Goal: Information Seeking & Learning: Find specific fact

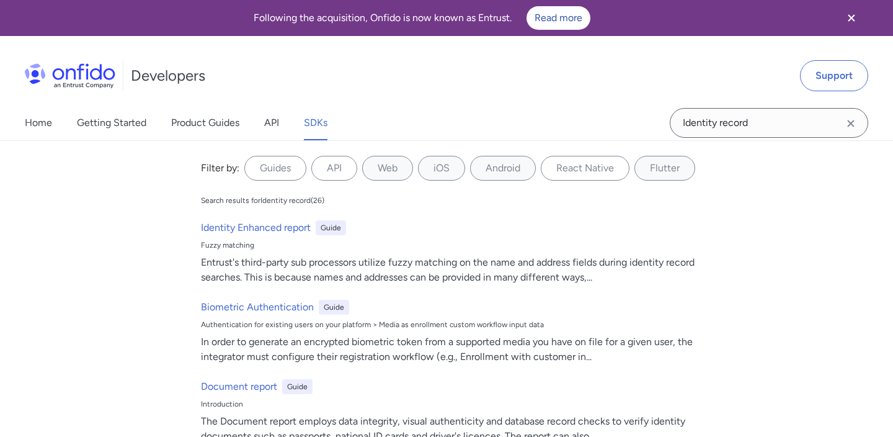
click at [768, 123] on input "Identity record" at bounding box center [769, 123] width 198 height 30
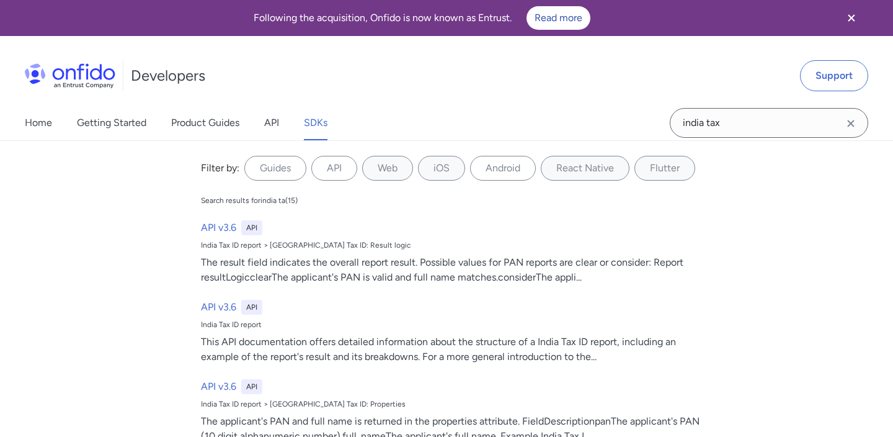
type input "india tax"
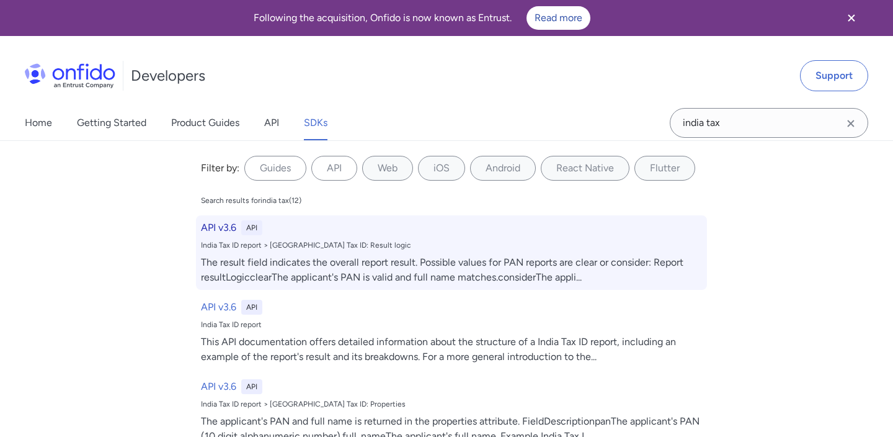
click at [398, 243] on div "India Tax ID report > [GEOGRAPHIC_DATA] Tax ID: Result logic" at bounding box center [451, 245] width 501 height 10
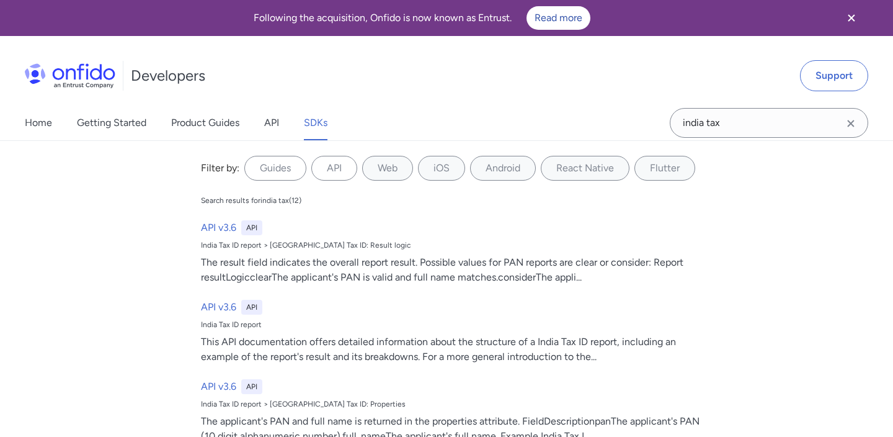
select select "http"
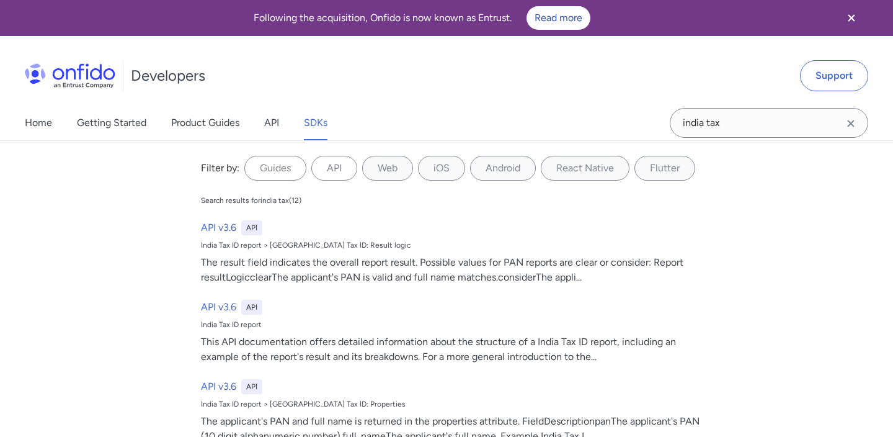
select select "http"
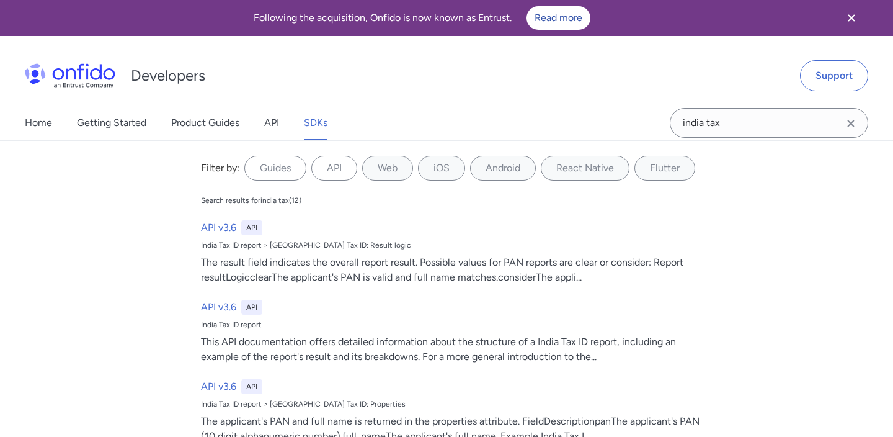
select select "http"
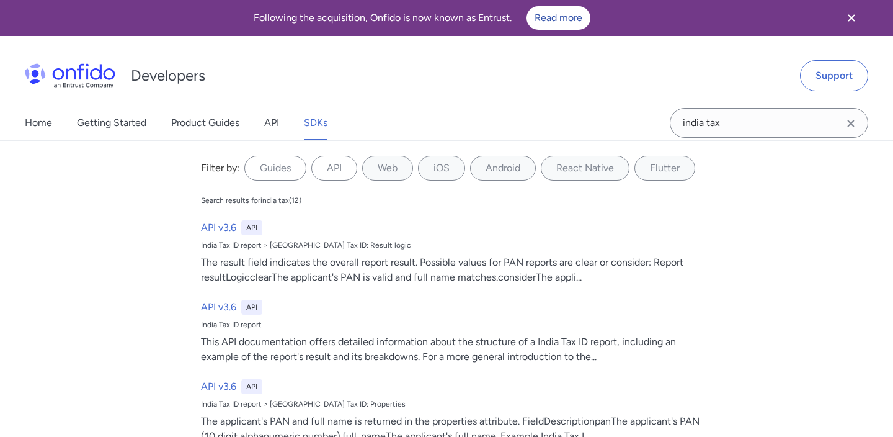
select select "http"
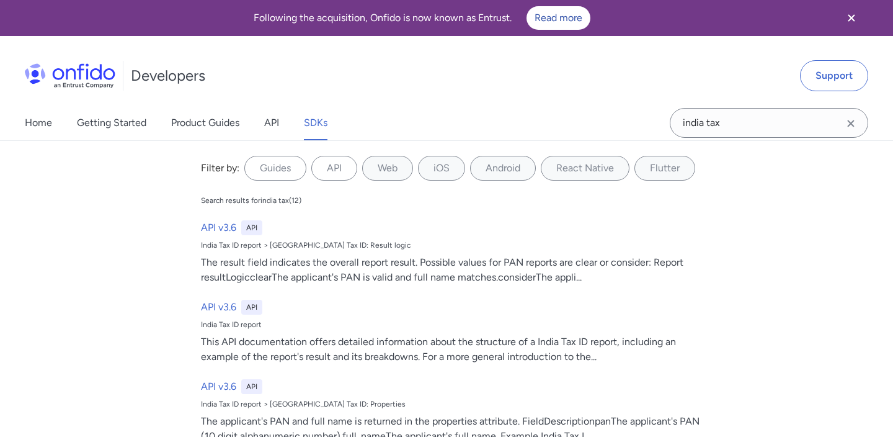
select select "http"
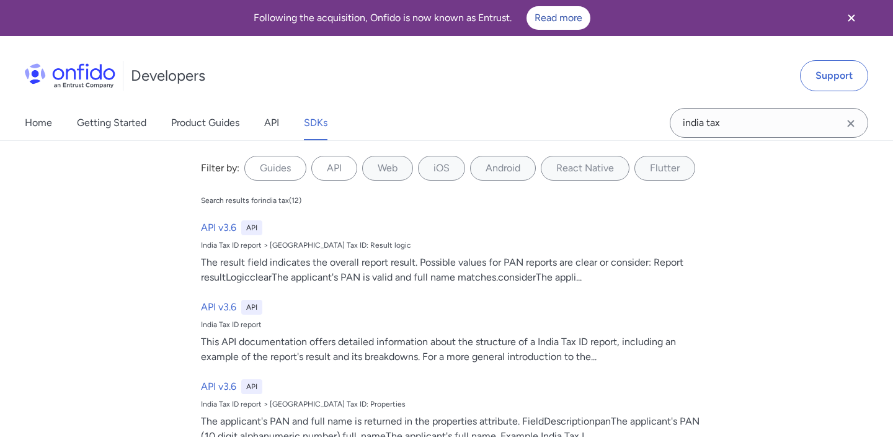
select select "http"
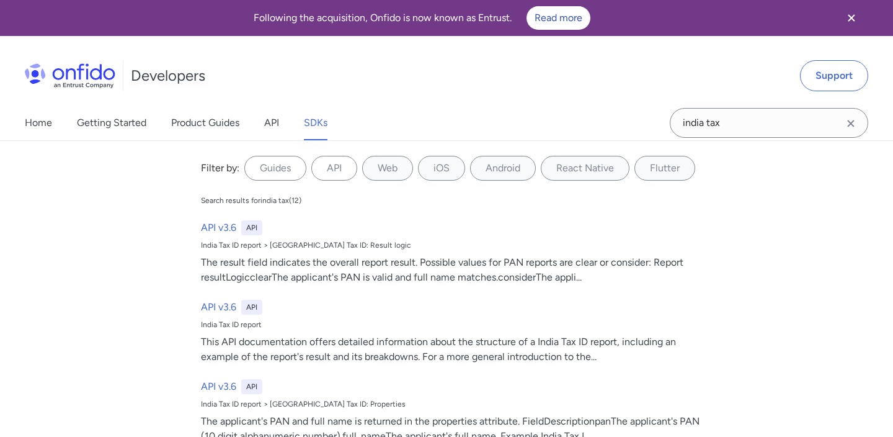
select select "http"
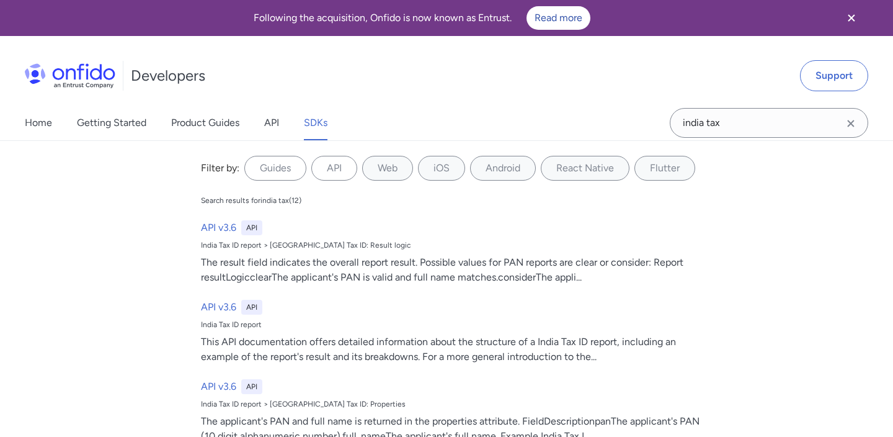
select select "http"
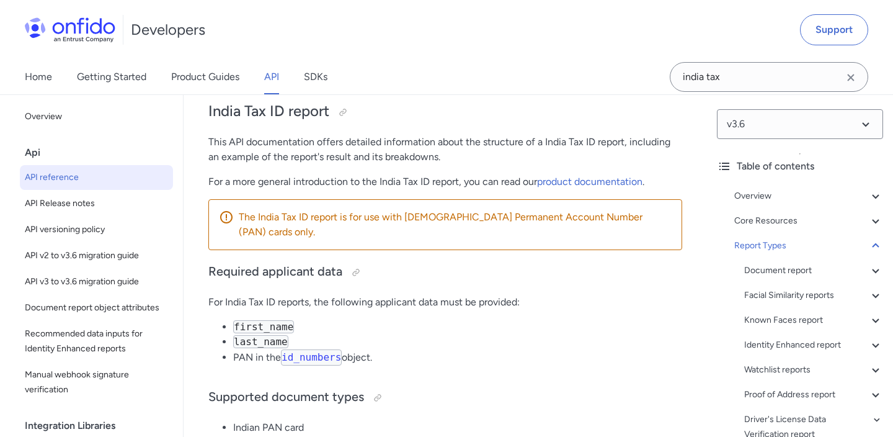
scroll to position [114799, 0]
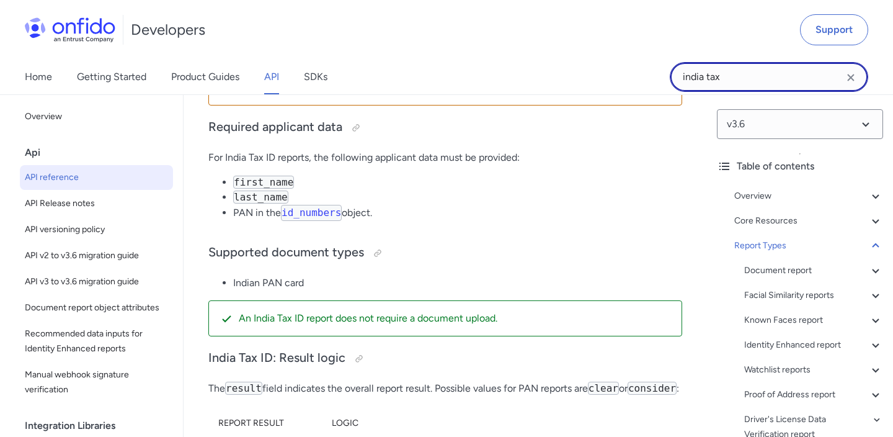
click at [759, 74] on input "india tax" at bounding box center [769, 77] width 198 height 30
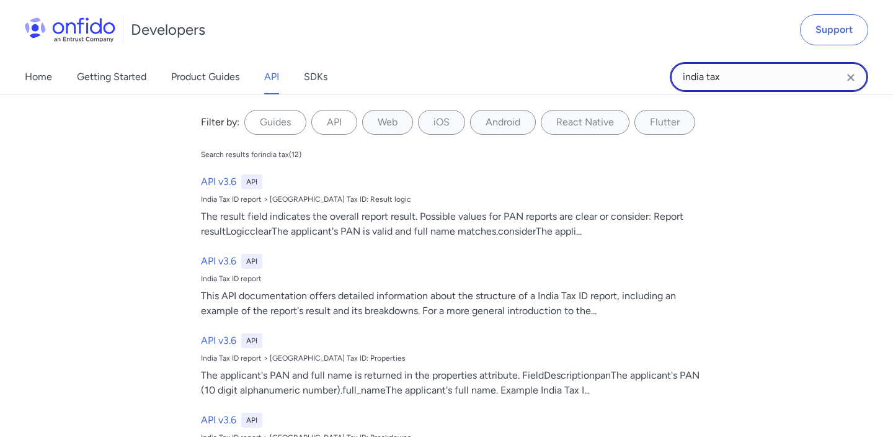
click at [759, 74] on input "india tax" at bounding box center [769, 77] width 198 height 30
